Goal: Connect with others: Connect with others

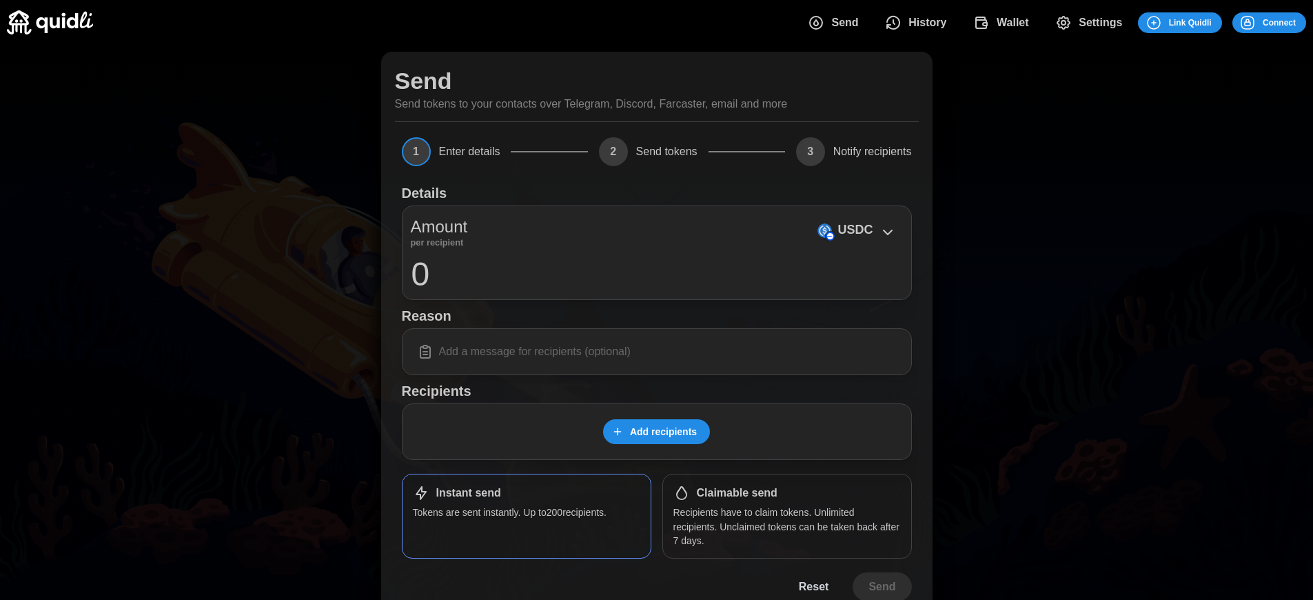
click at [1279, 22] on span "Connect" at bounding box center [1279, 22] width 33 height 19
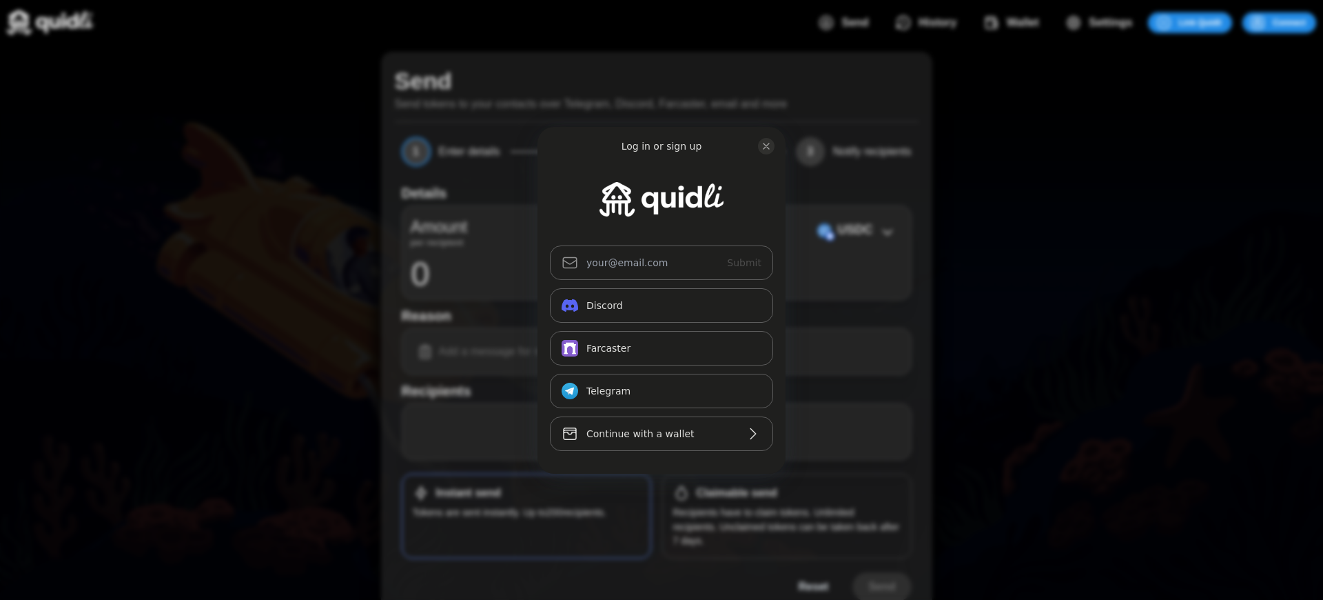
click at [1289, 22] on div "Log in or sign up Submit Continue with Email Discord Farcaster Telegram_logo Te…" at bounding box center [661, 300] width 1323 height 600
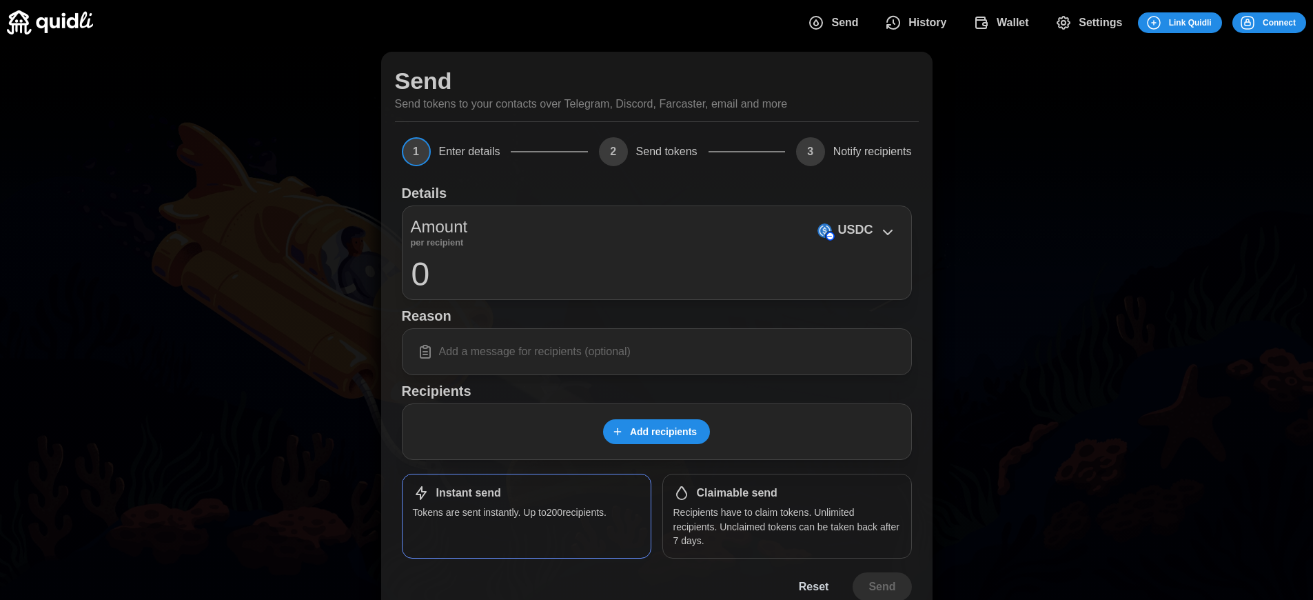
click at [1279, 22] on span "Connect" at bounding box center [1279, 22] width 33 height 19
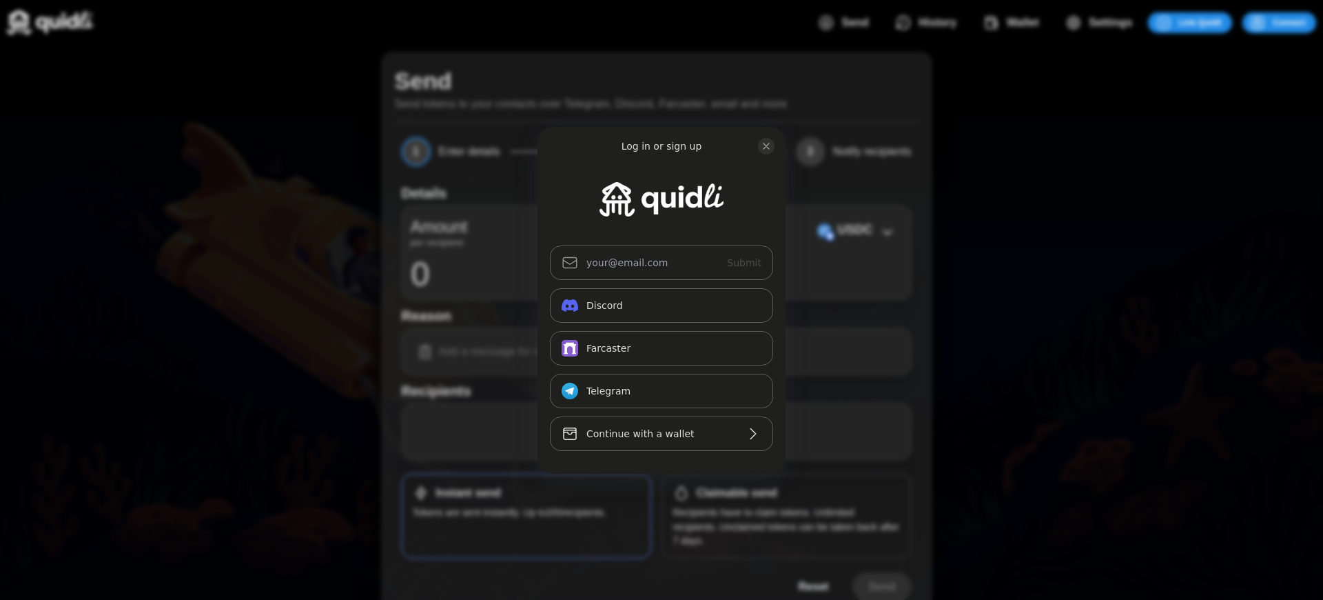
click at [1289, 22] on div "Log in or sign up Submit Continue with Email Discord Farcaster Telegram_logo Te…" at bounding box center [661, 300] width 1323 height 600
click at [1279, 22] on div "Log in or sign up Submit Continue with Email Discord Farcaster Telegram_logo Te…" at bounding box center [656, 300] width 1313 height 600
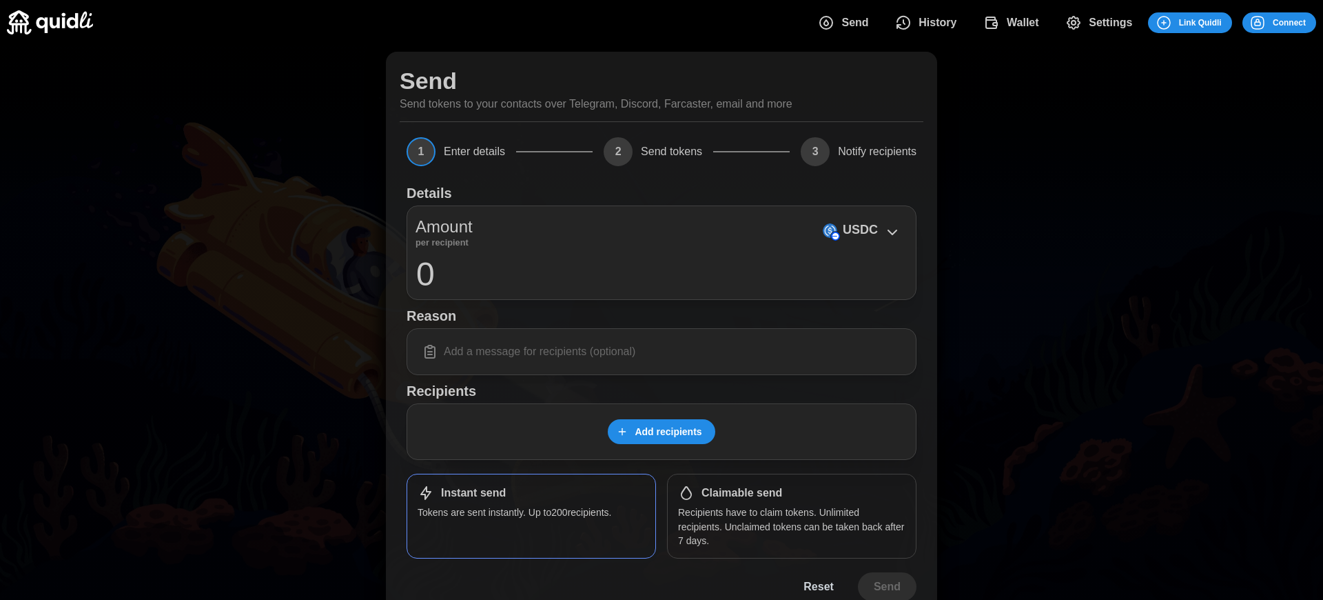
click at [1279, 22] on span "Connect" at bounding box center [1289, 22] width 33 height 19
click at [737, 493] on h1 "Claimable send" at bounding box center [737, 493] width 81 height 14
click at [1279, 22] on span "Connect" at bounding box center [1279, 22] width 33 height 19
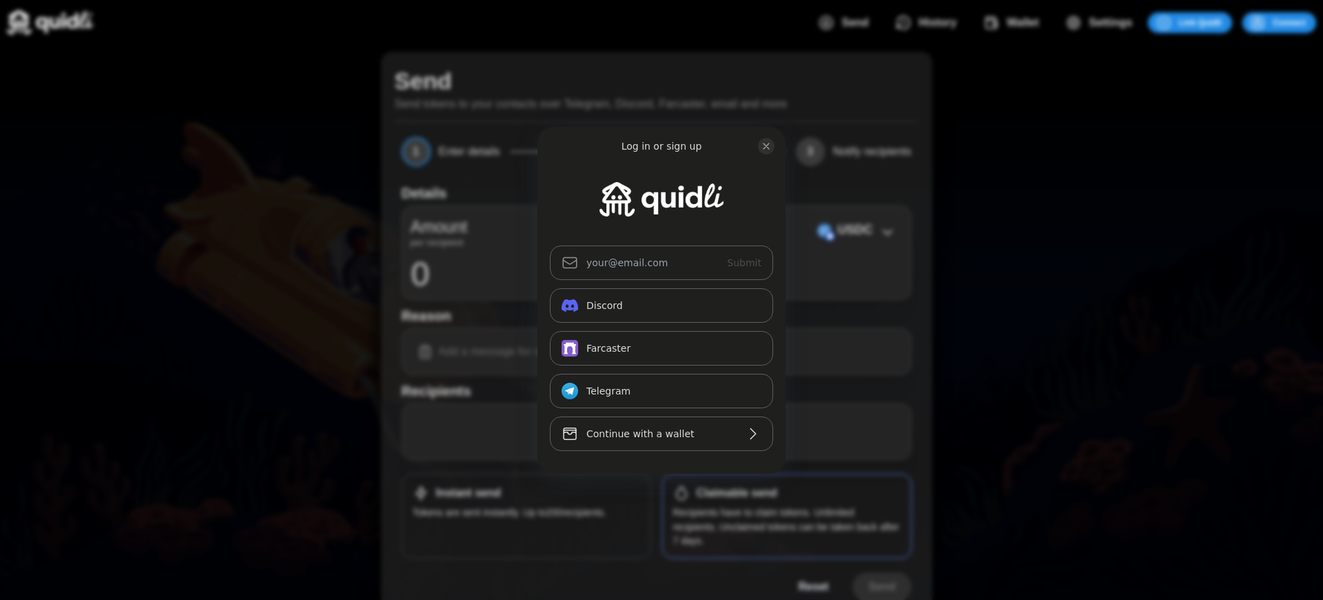
click at [1289, 22] on div "Log in or sign up Submit Continue with Email Discord Farcaster Telegram_logo Te…" at bounding box center [661, 300] width 1323 height 600
click at [1279, 22] on div "Log in or sign up Submit Continue with Email Discord Farcaster Telegram_logo Te…" at bounding box center [656, 300] width 1313 height 600
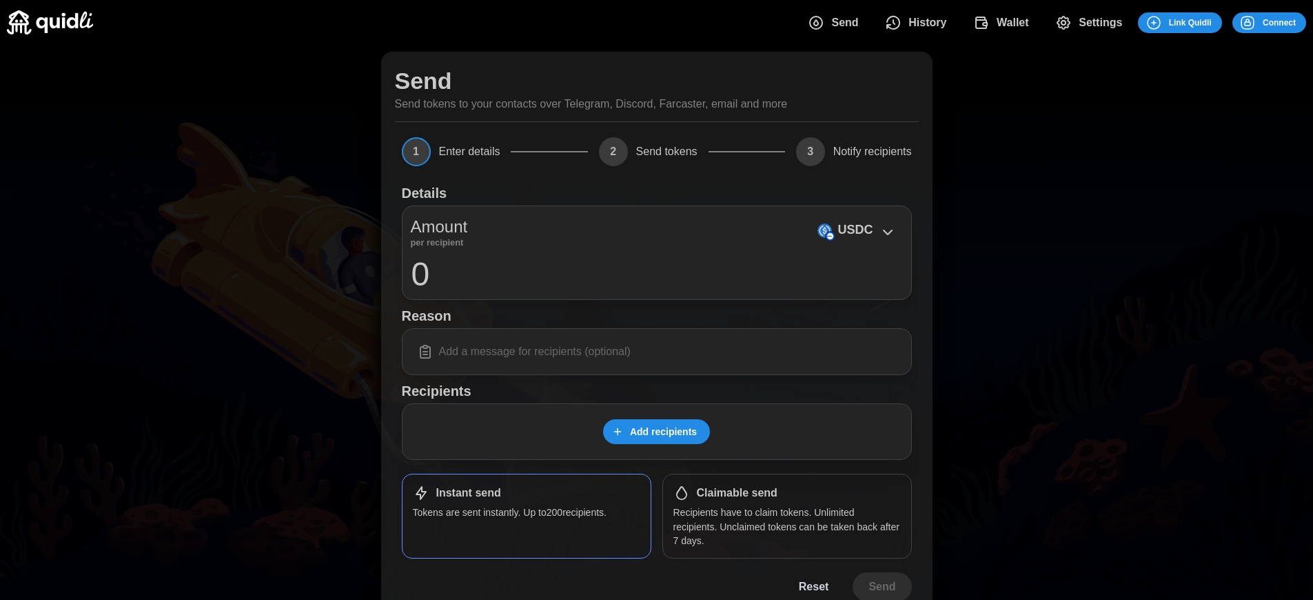
click at [1279, 22] on span "Connect" at bounding box center [1279, 22] width 33 height 19
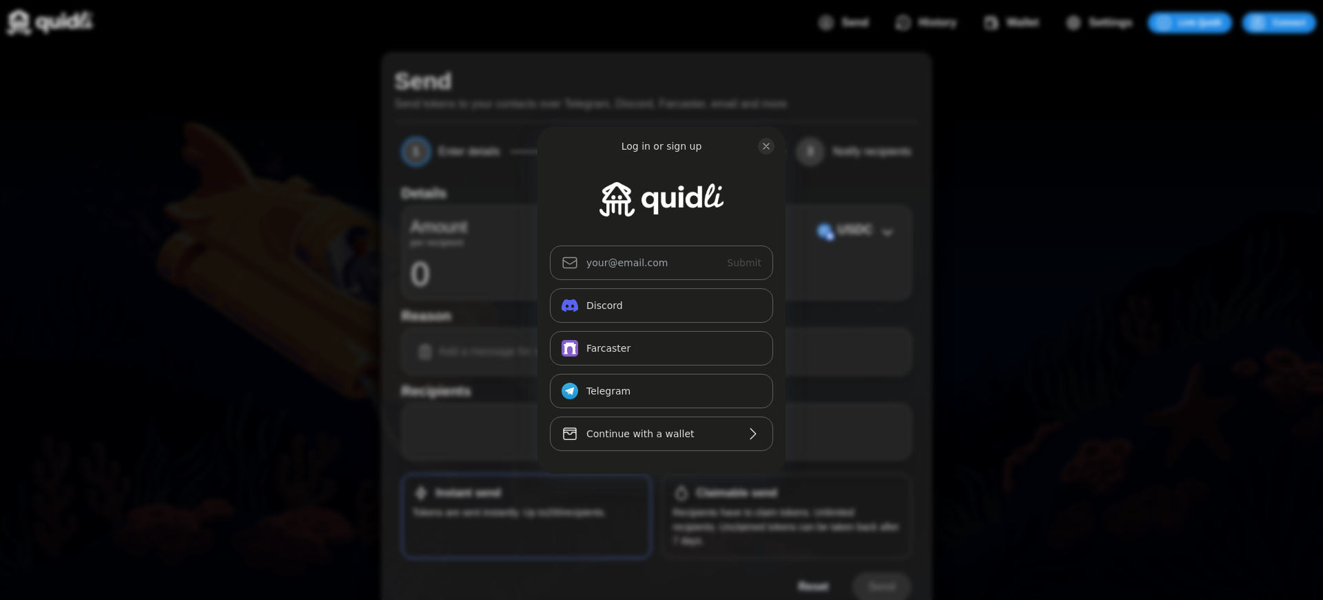
click at [737, 493] on div "Log in or sign up Submit Continue with Email Discord Farcaster Telegram_logo Te…" at bounding box center [661, 300] width 1323 height 600
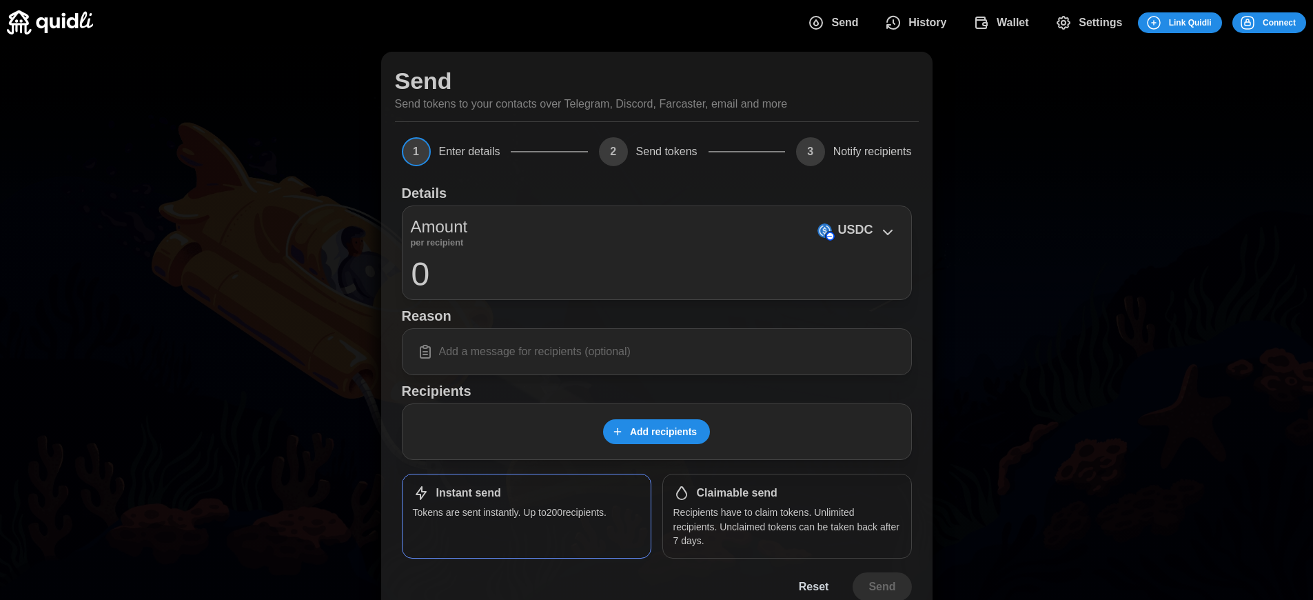
click at [1279, 22] on span "Connect" at bounding box center [1279, 22] width 33 height 19
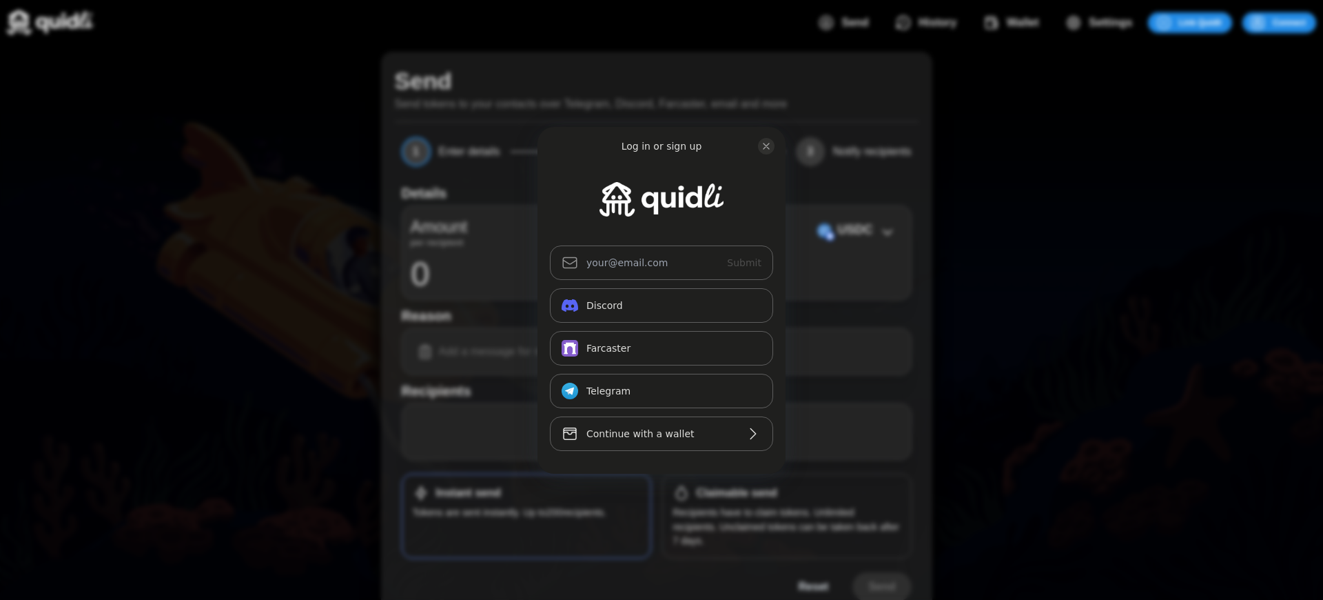
click at [737, 493] on div "Log in or sign up Submit Continue with Email Discord Farcaster Telegram_logo Te…" at bounding box center [661, 300] width 1323 height 600
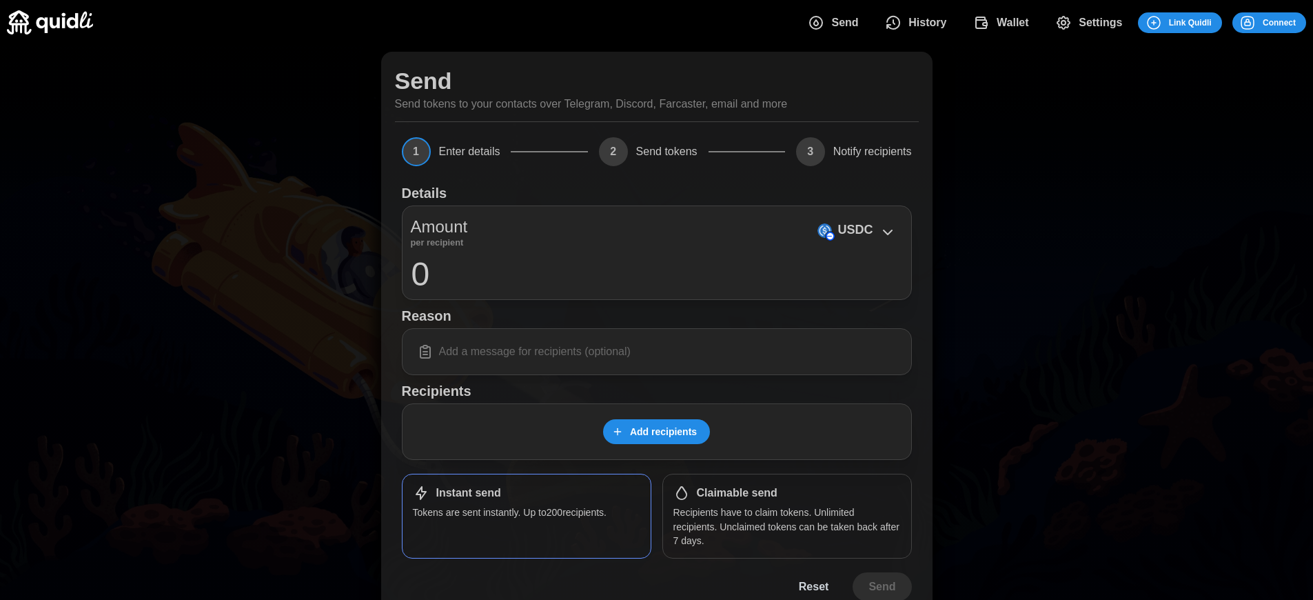
click at [737, 493] on h1 "Claimable send" at bounding box center [737, 493] width 81 height 14
click at [1279, 22] on span "Connect" at bounding box center [1279, 22] width 33 height 19
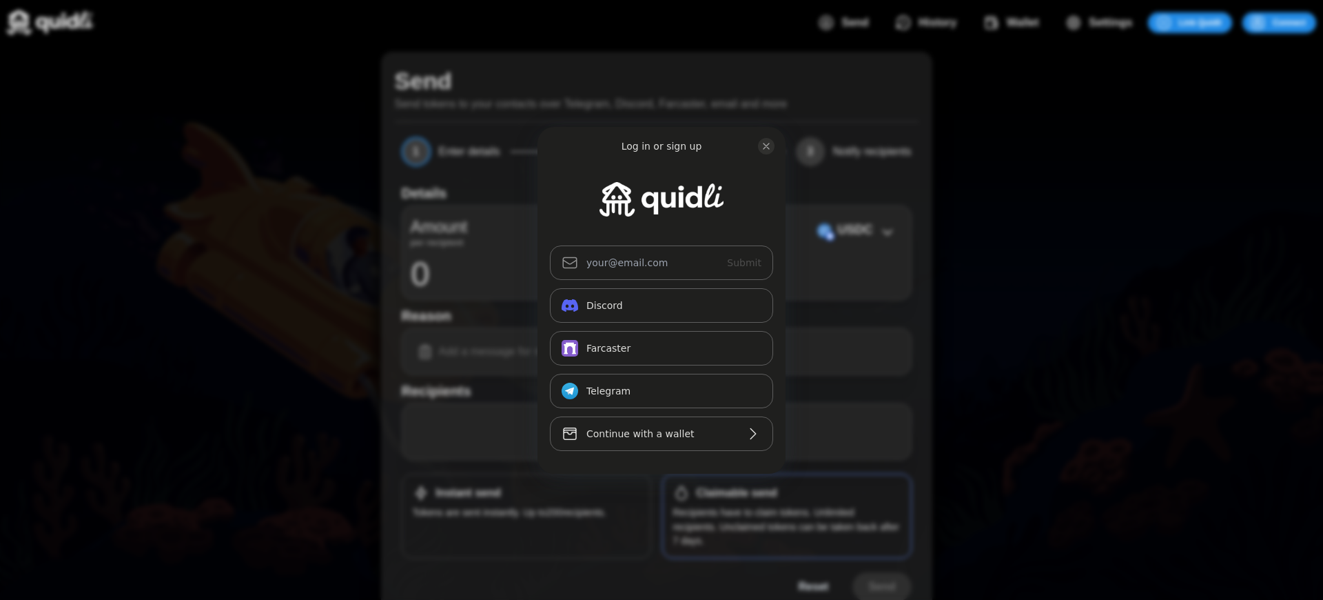
click at [737, 493] on div "Log in or sign up Submit Continue with Email Discord Farcaster Telegram_logo Te…" at bounding box center [661, 300] width 1323 height 600
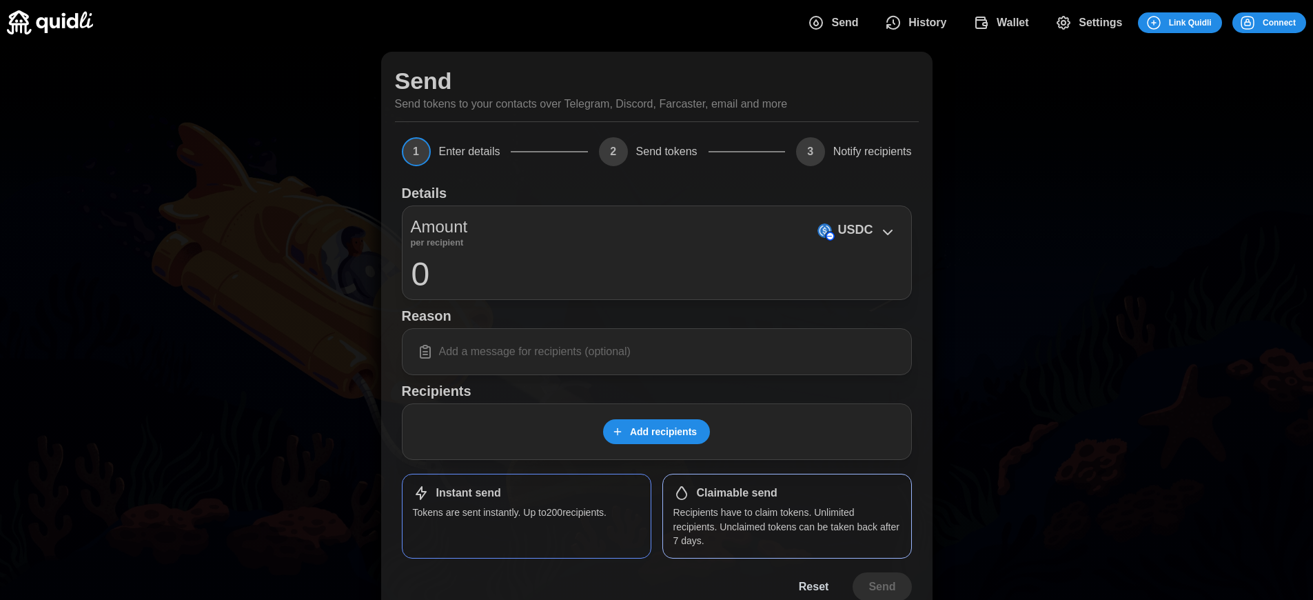
click at [1279, 22] on span "Connect" at bounding box center [1279, 22] width 33 height 19
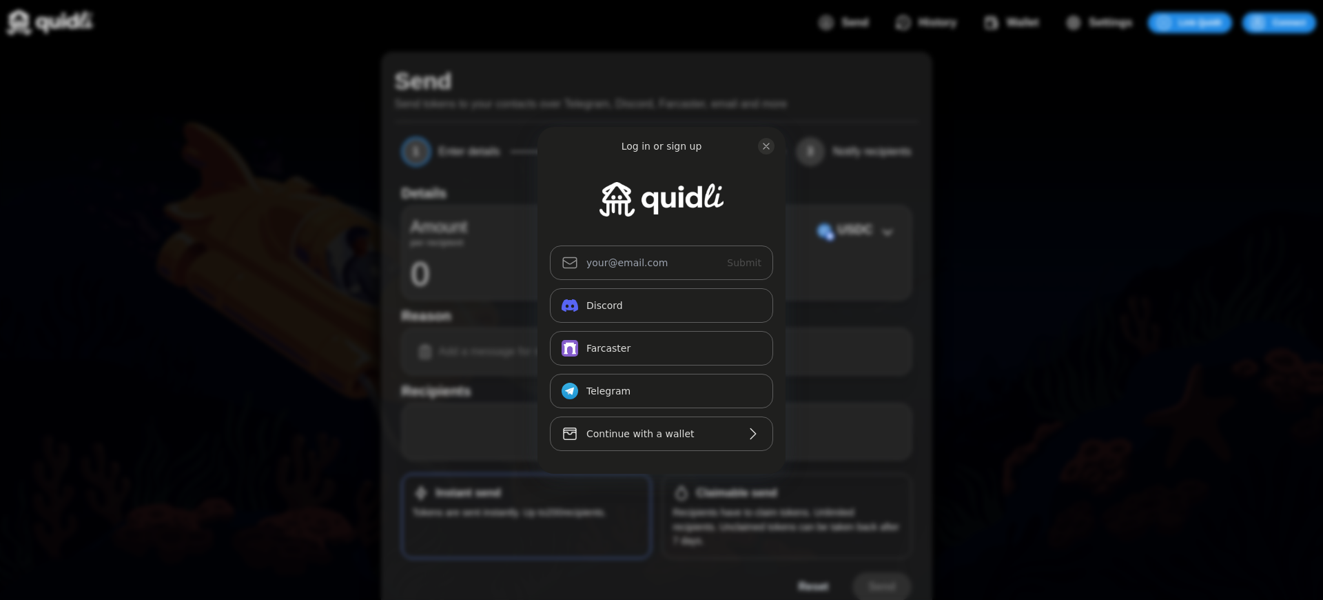
click at [662, 145] on div "Log in or sign up" at bounding box center [662, 146] width 81 height 14
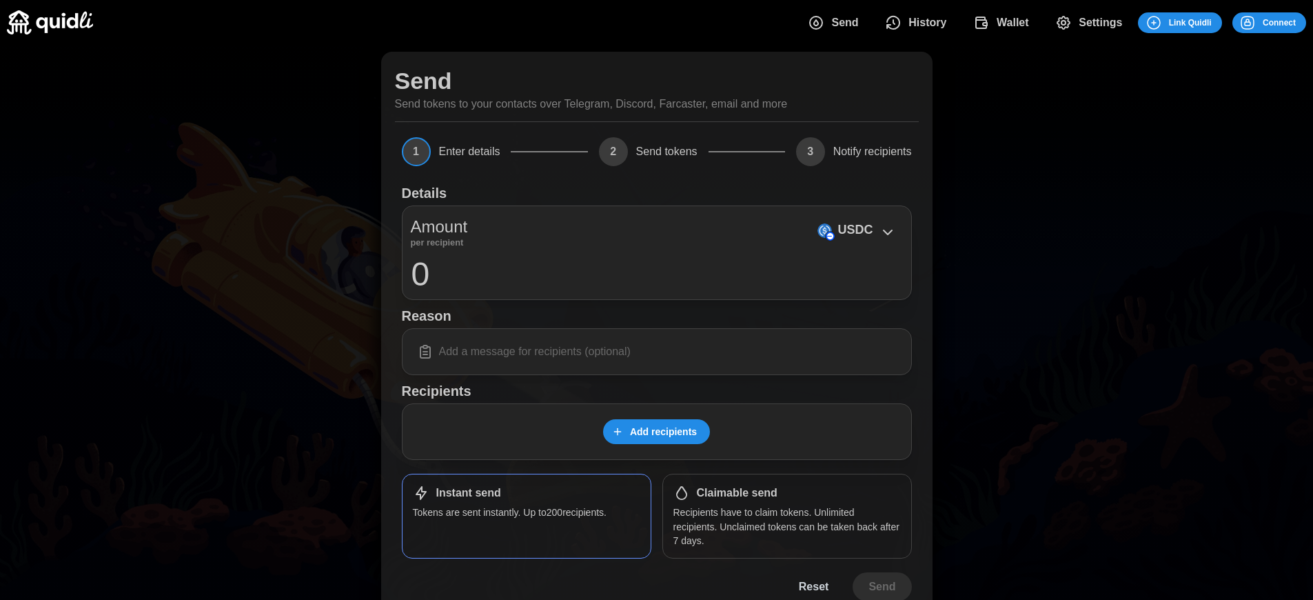
click at [1279, 22] on span "Connect" at bounding box center [1279, 22] width 33 height 19
click at [662, 141] on div "Log in or sign up" at bounding box center [656, 134] width 81 height 14
